Goal: Communication & Community: Answer question/provide support

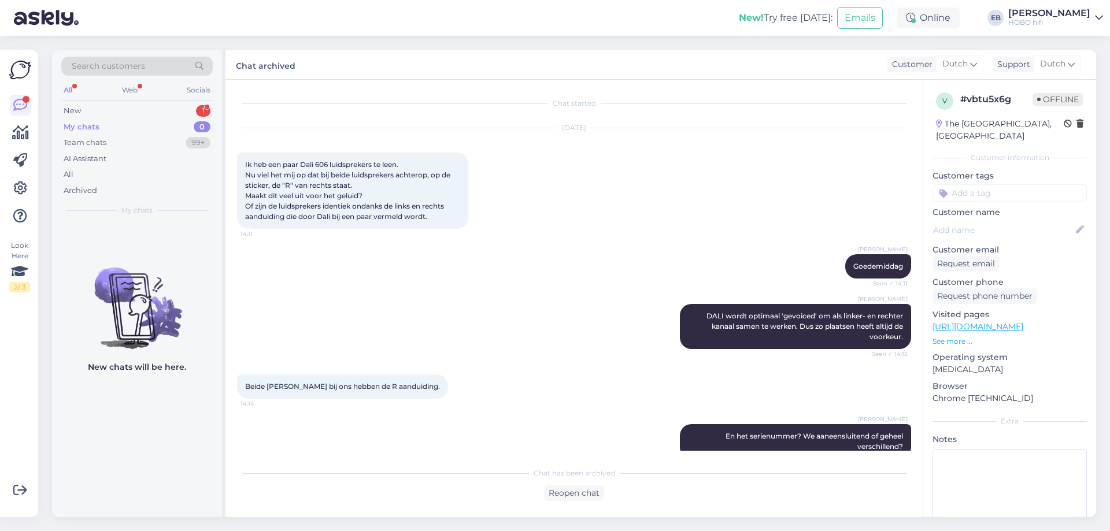
scroll to position [701, 0]
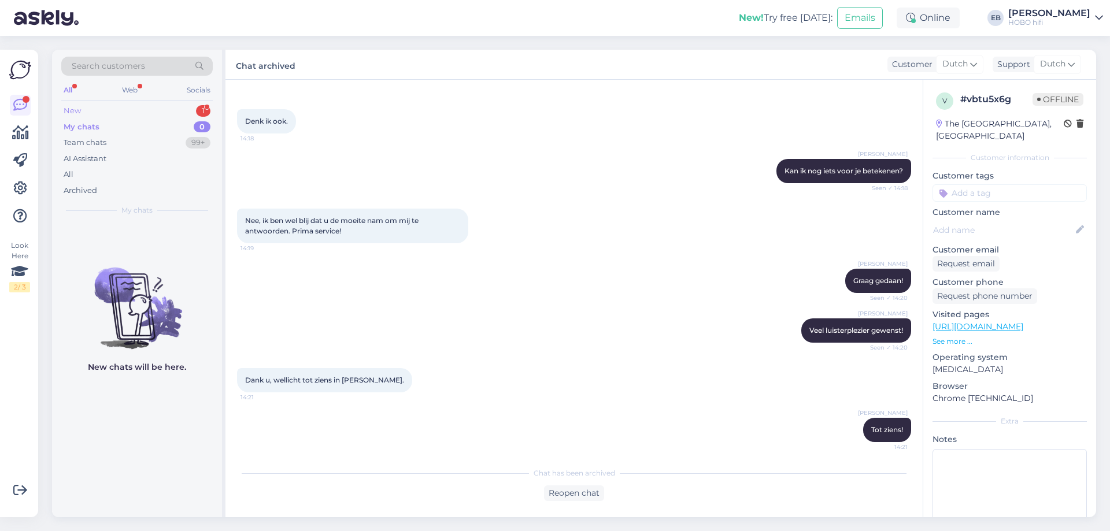
click at [104, 112] on div "New 1" at bounding box center [136, 111] width 151 height 16
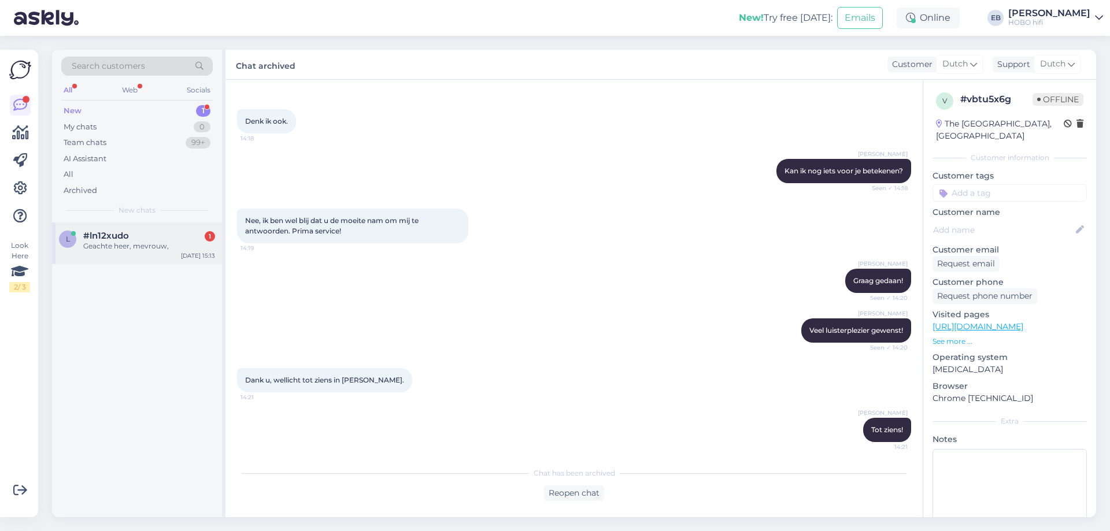
click at [105, 238] on span "#ln12xudo" at bounding box center [106, 236] width 46 height 10
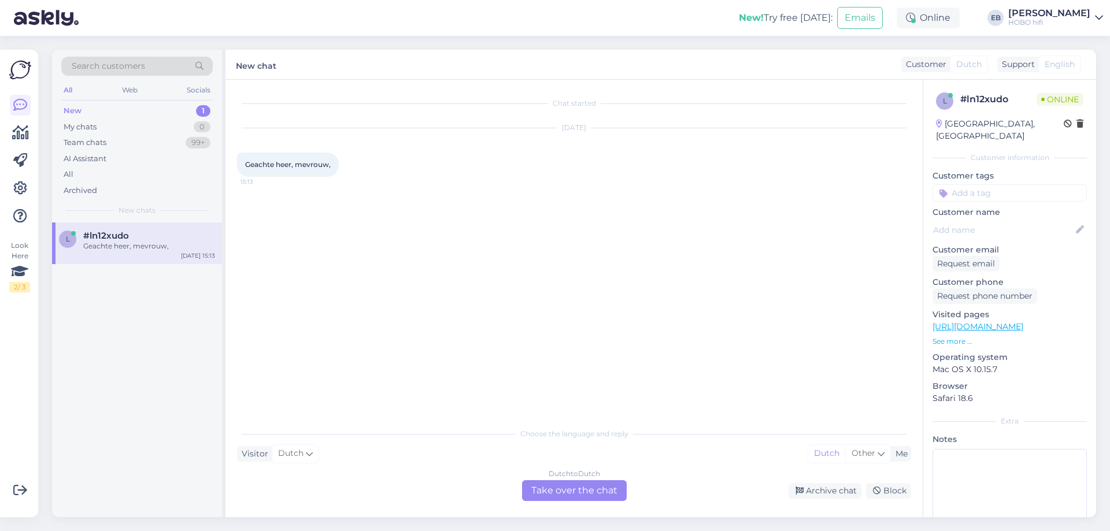
click at [604, 498] on div "Dutch to Dutch Take over the chat" at bounding box center [574, 490] width 105 height 21
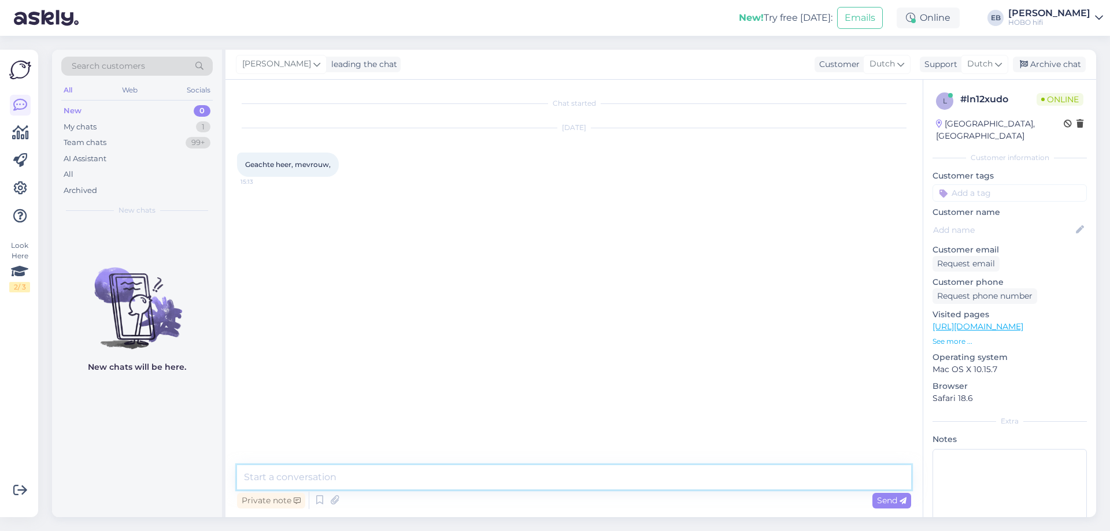
click at [417, 486] on textarea at bounding box center [574, 477] width 674 height 24
type textarea "Goedemiddag"
click at [310, 502] on div "Private note Send" at bounding box center [574, 501] width 674 height 22
click at [316, 500] on icon at bounding box center [320, 500] width 14 height 17
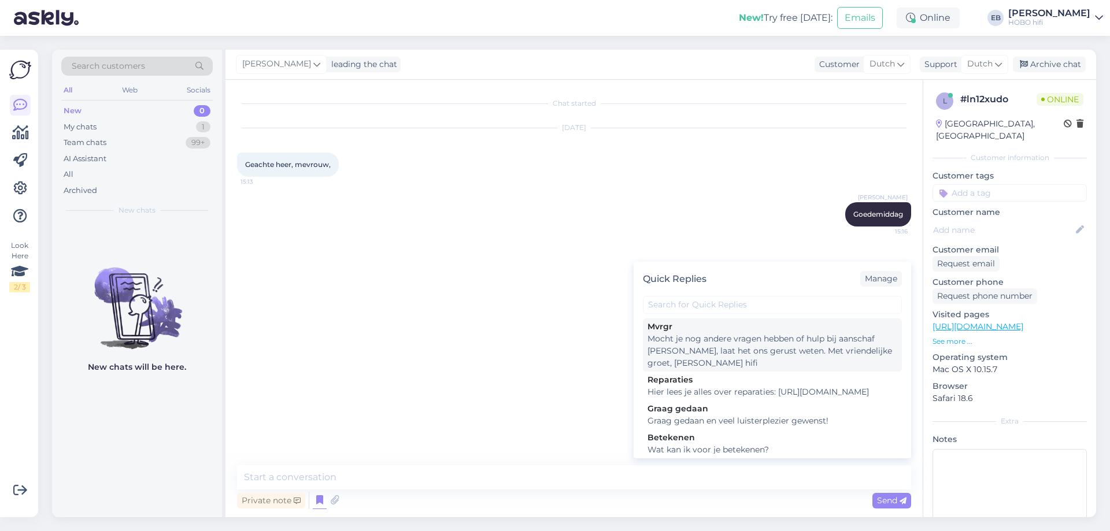
scroll to position [58, 0]
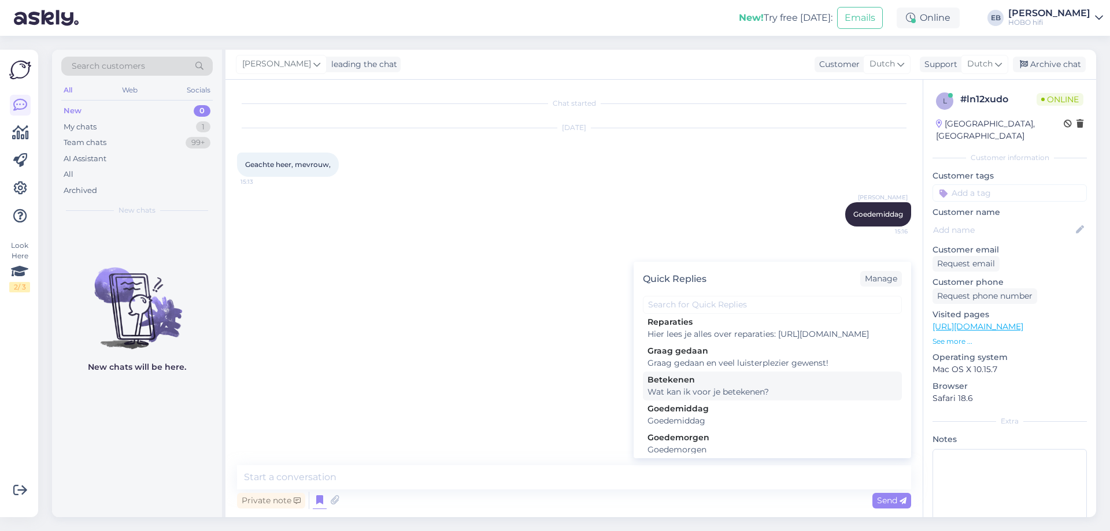
click at [719, 398] on div "Wat kan ik voor je betekenen?" at bounding box center [772, 392] width 250 height 12
type textarea "Wat kan ik voor je betekenen?"
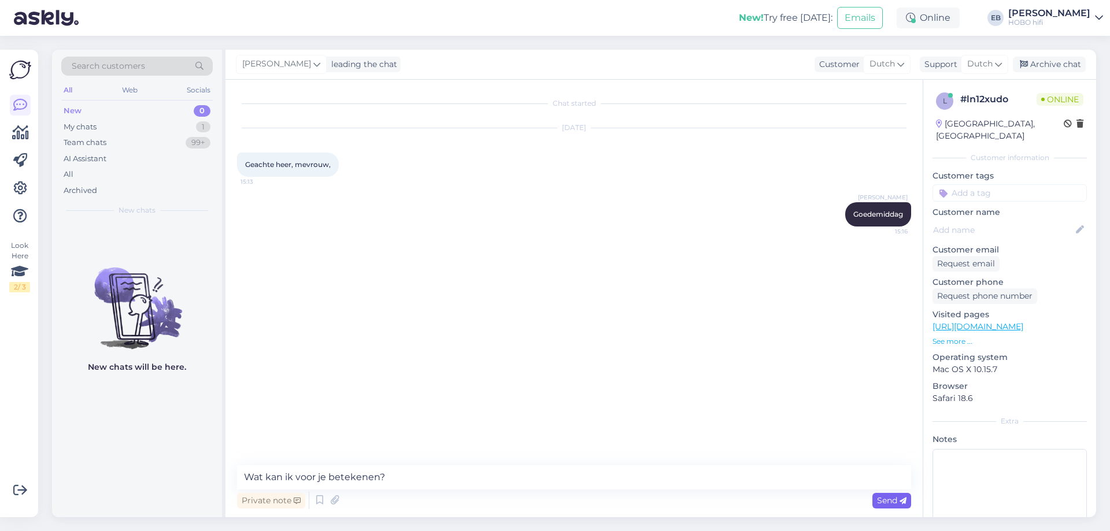
click at [889, 496] on span "Send" at bounding box center [891, 500] width 29 height 10
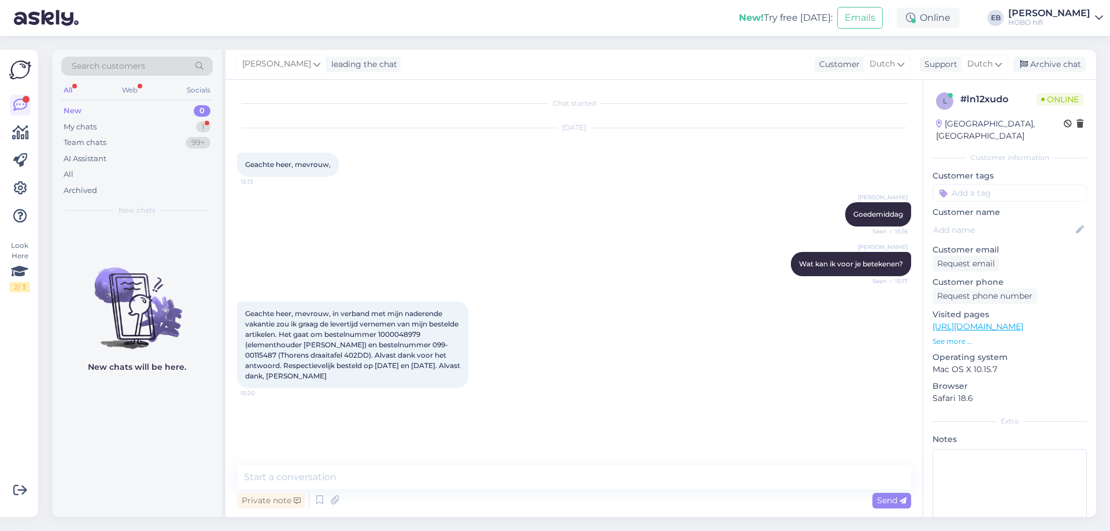
click at [441, 332] on span "Geachte heer, mevrouw, in verband met mijn naderende vakantie zou ik graag de l…" at bounding box center [353, 344] width 217 height 71
click at [426, 335] on span "Geachte heer, mevrouw, in verband met mijn naderende vakantie zou ik graag de l…" at bounding box center [353, 344] width 217 height 71
click at [276, 482] on textarea at bounding box center [574, 477] width 674 height 24
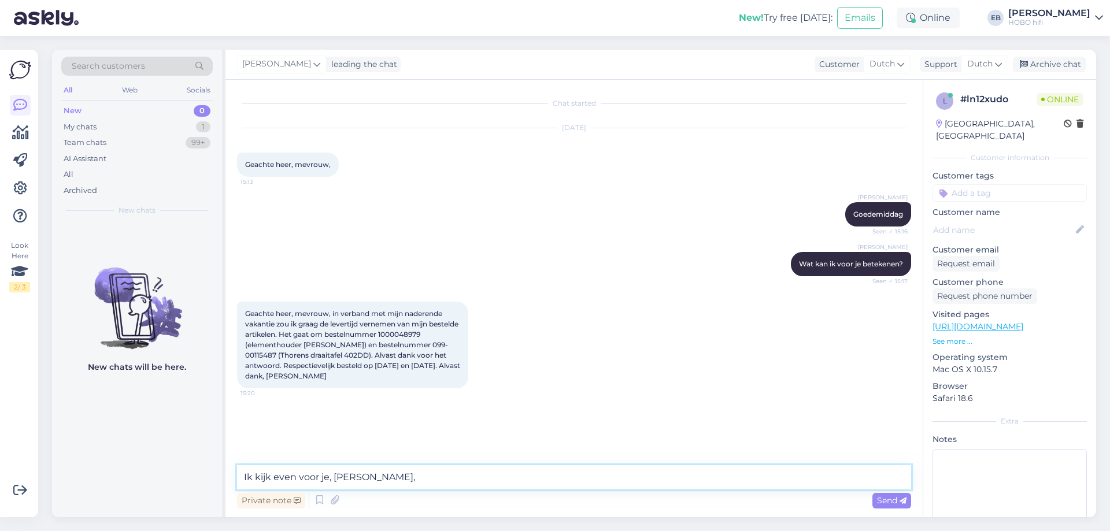
type textarea "Ik kijk even voor je, [PERSON_NAME]"
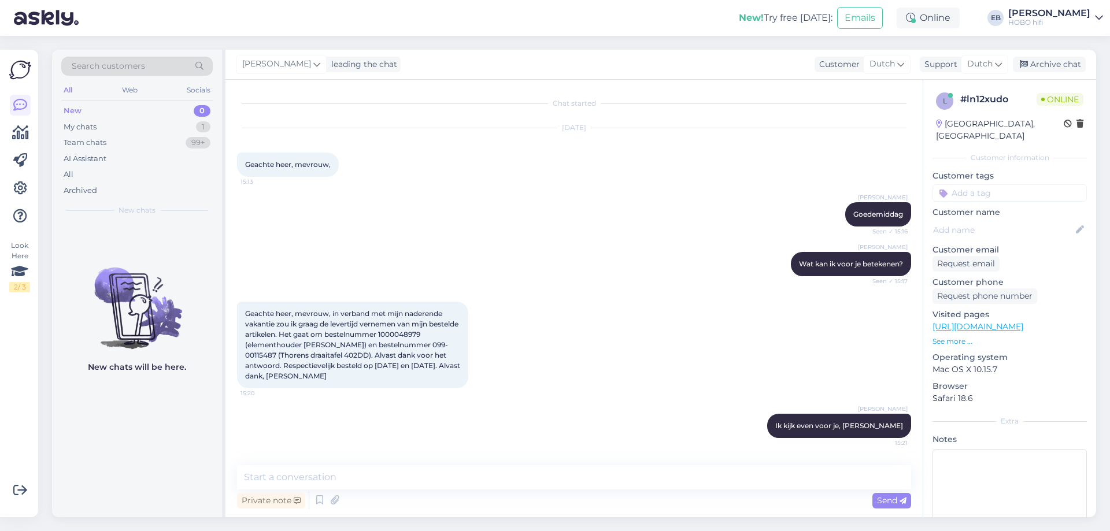
click at [679, 355] on div "Geachte heer, mevrouw, in verband met mijn naderende vakantie zou ik graag de l…" at bounding box center [574, 345] width 674 height 112
click at [279, 473] on textarea at bounding box center [574, 477] width 674 height 24
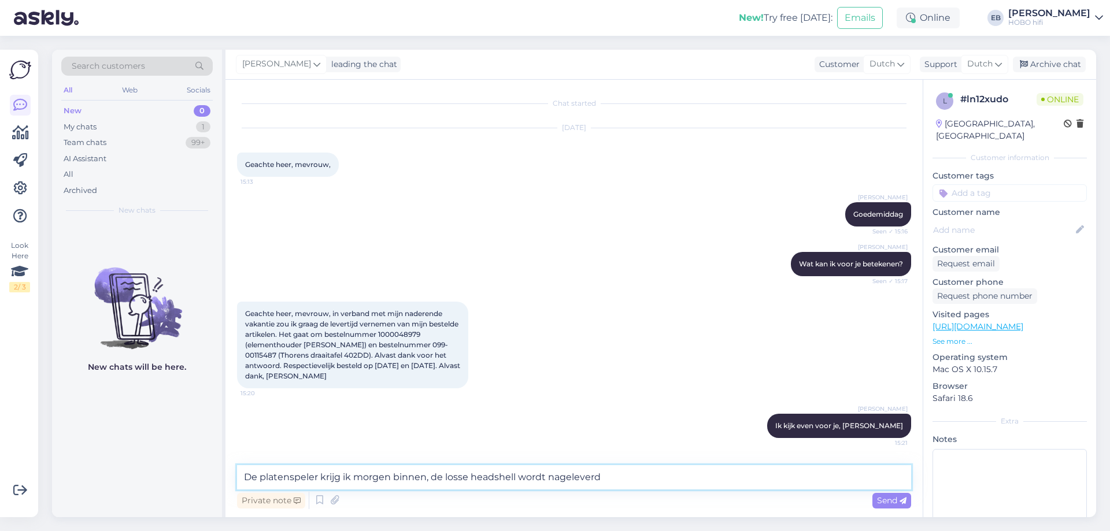
type textarea "De platenspeler krijg ik morgen binnen, de losse headshell wordt nageleverd."
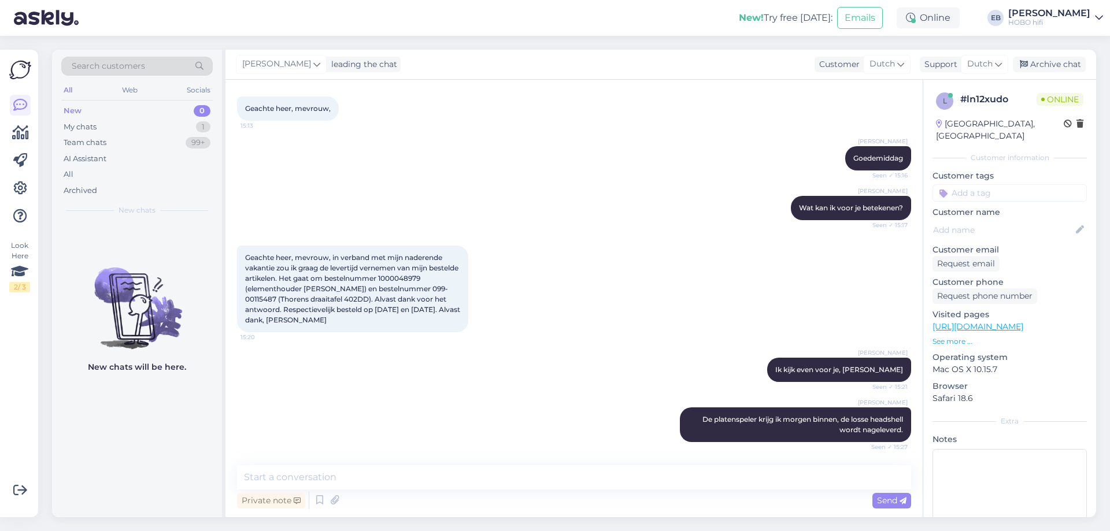
scroll to position [106, 0]
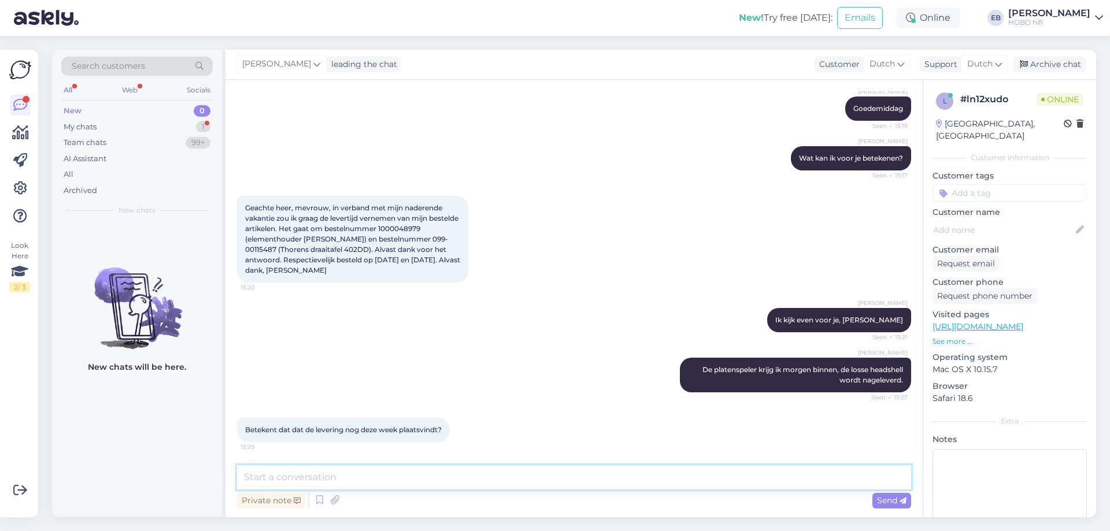
click at [317, 483] on textarea at bounding box center [574, 477] width 674 height 24
type textarea "Ja, we sturen de [PERSON_NAME] morgen waarschijnlijk al op"
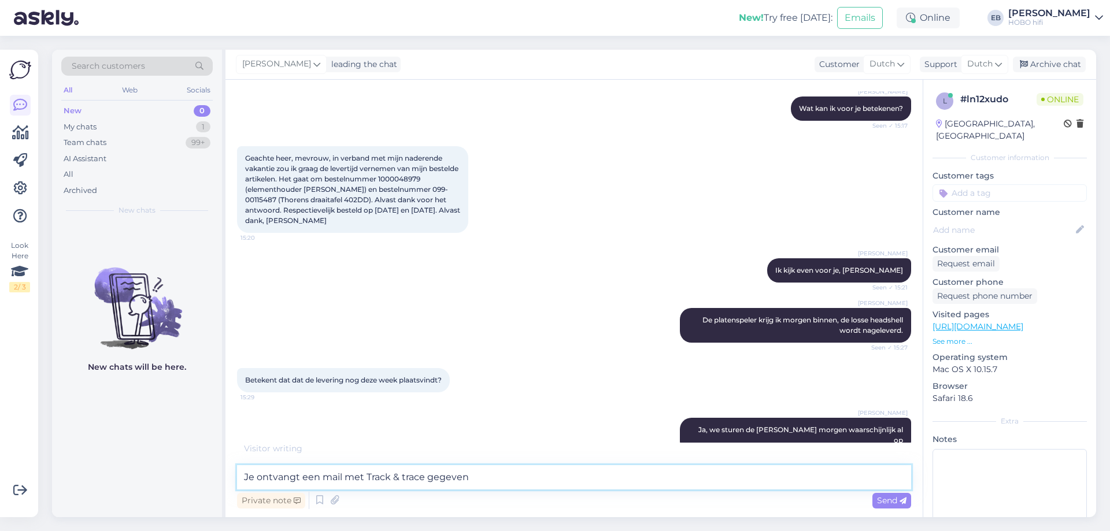
type textarea "Je ontvangt een mail met Track & trace gegevens"
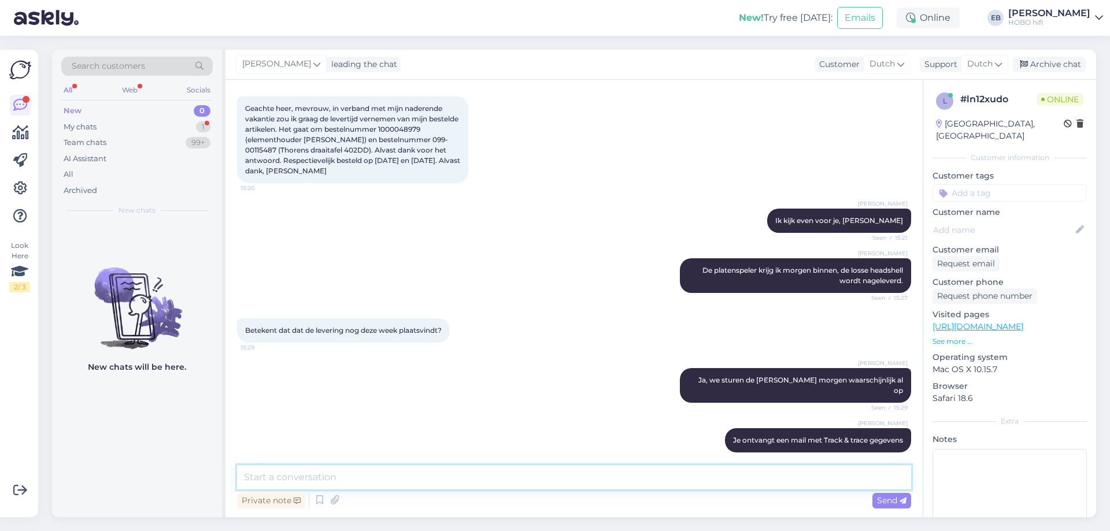
scroll to position [255, 0]
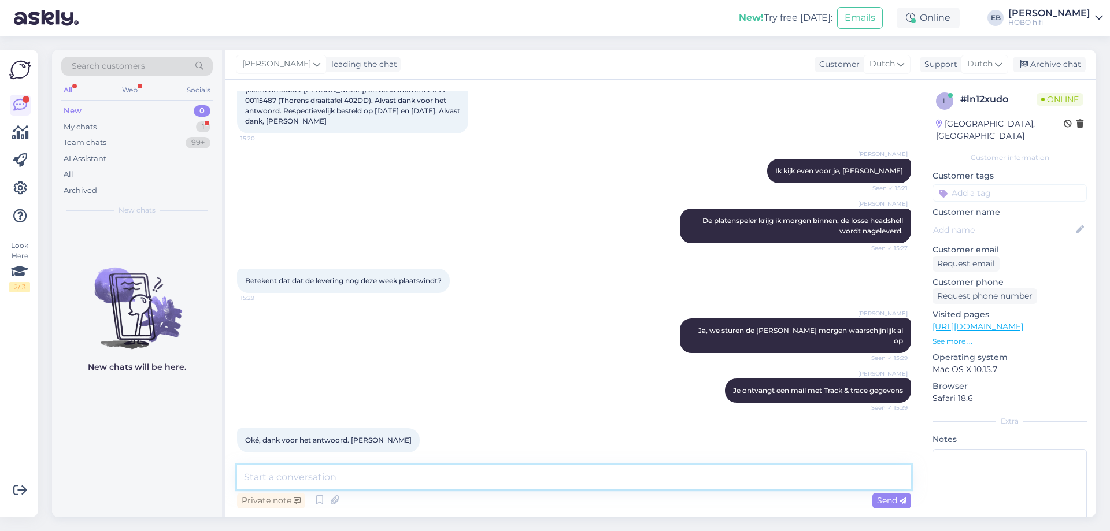
click at [320, 483] on textarea at bounding box center [574, 477] width 674 height 24
type textarea "Graag gedaan en alvast veel luisterplezier gewenst! Wanneer de headshell arrive…"
click at [885, 503] on span "Send" at bounding box center [891, 500] width 29 height 10
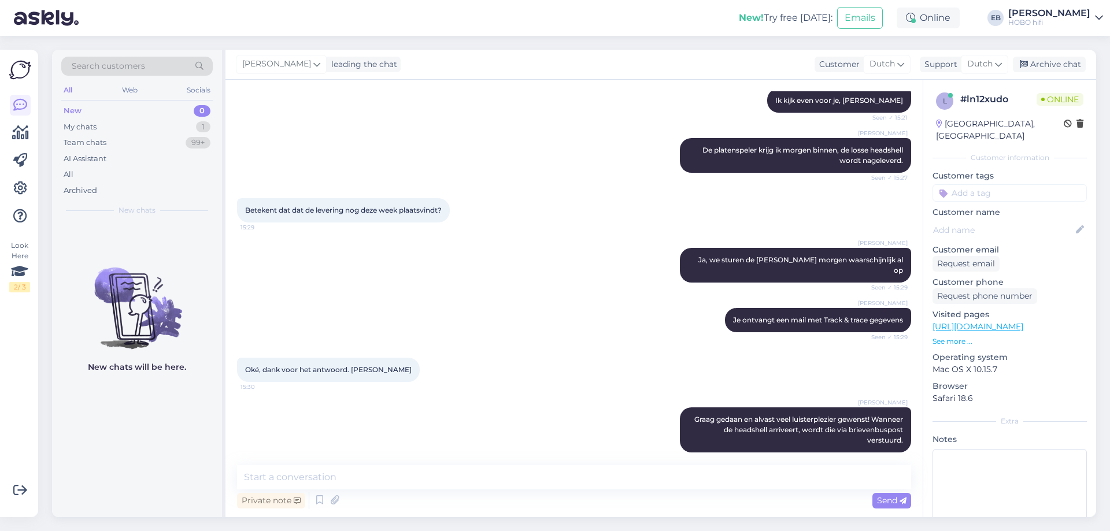
scroll to position [375, 0]
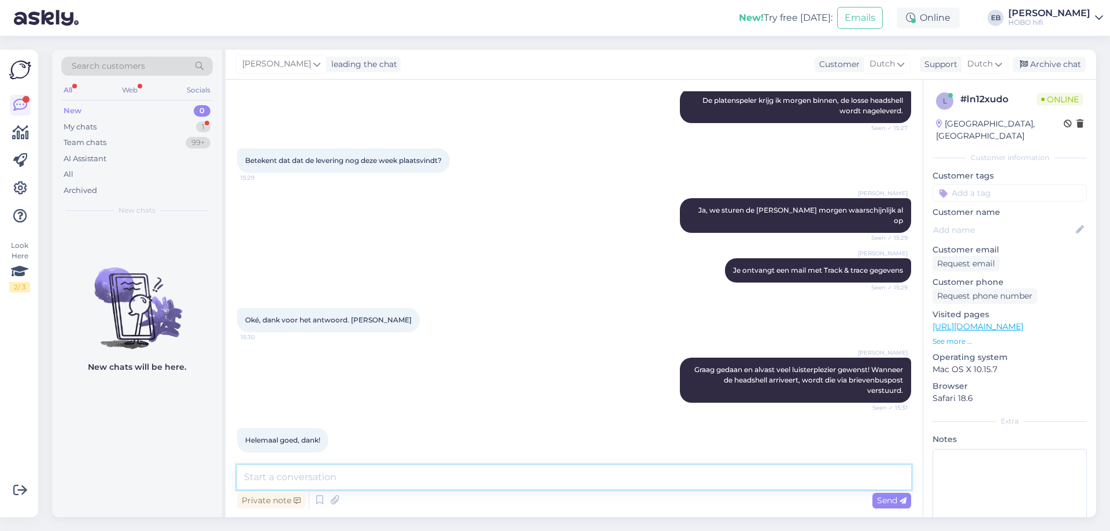
click at [355, 480] on textarea at bounding box center [574, 477] width 674 height 24
type textarea "Graag gedaan!"
click at [889, 506] on div "Send" at bounding box center [891, 501] width 39 height 16
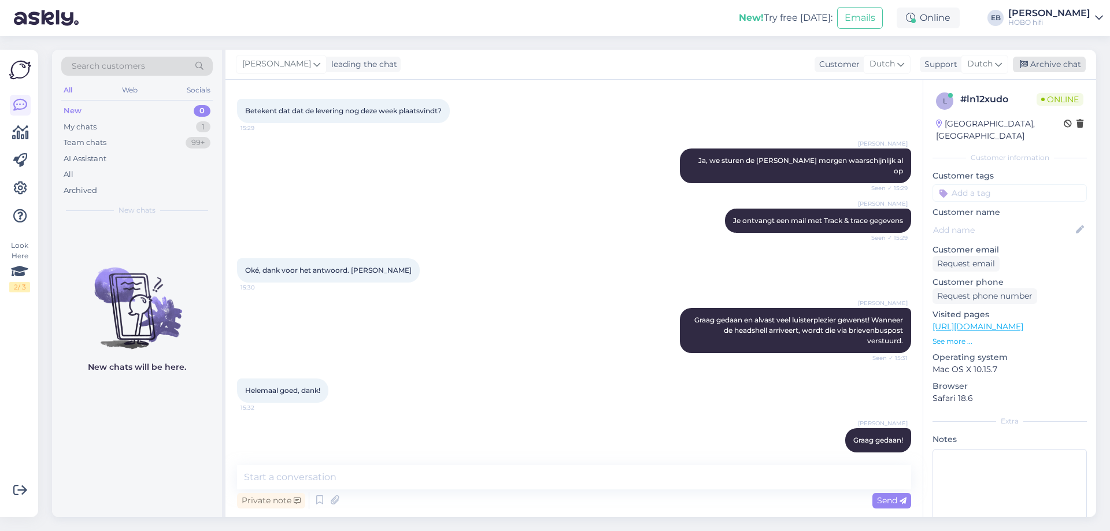
click at [1031, 59] on div "Archive chat" at bounding box center [1049, 65] width 73 height 16
